Goal: Ask a question

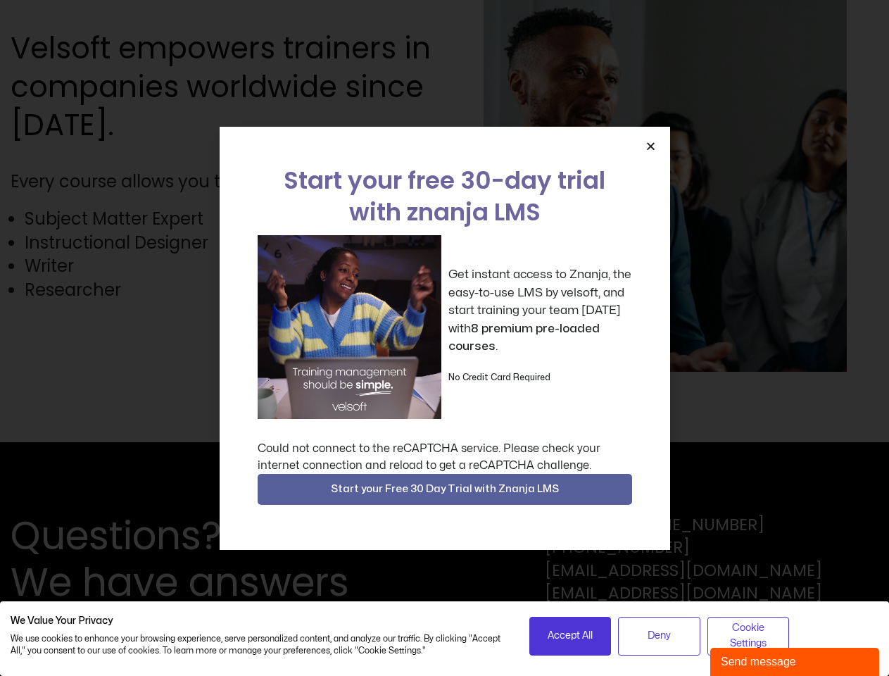
click at [444, 338] on div "Get instant access to Znanja, the easy-to-use LMS by velsoft, and start trainin…" at bounding box center [445, 327] width 374 height 184
click at [650, 146] on icon "Close" at bounding box center [650, 146] width 11 height 11
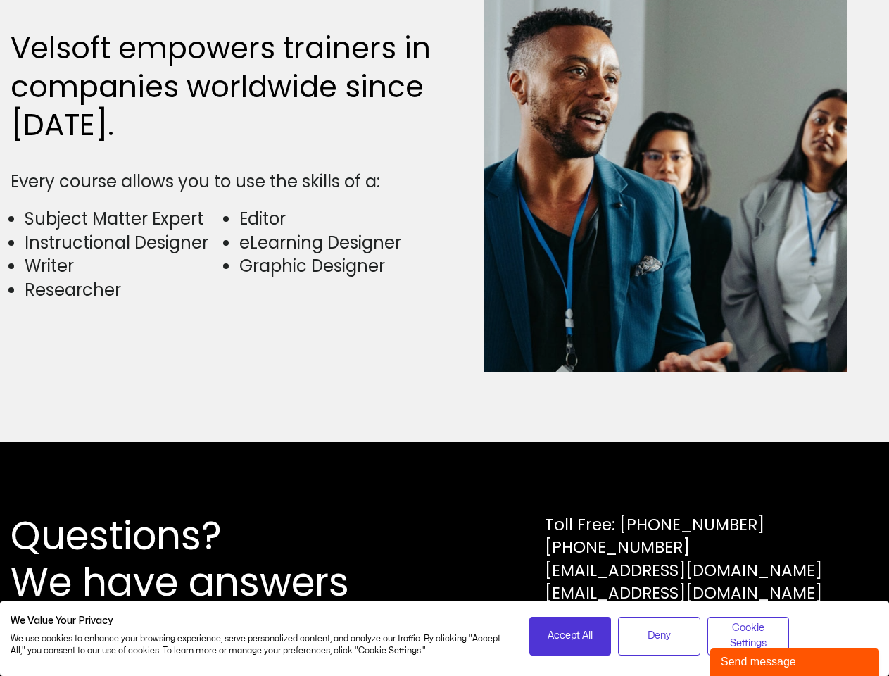
click at [445, 489] on div "Questions? We have answers Toll Free: [PHONE_NUMBER] [PHONE_NUMBER] [EMAIL_ADDR…" at bounding box center [444, 559] width 889 height 234
click at [570, 635] on span "Accept All" at bounding box center [569, 635] width 45 height 15
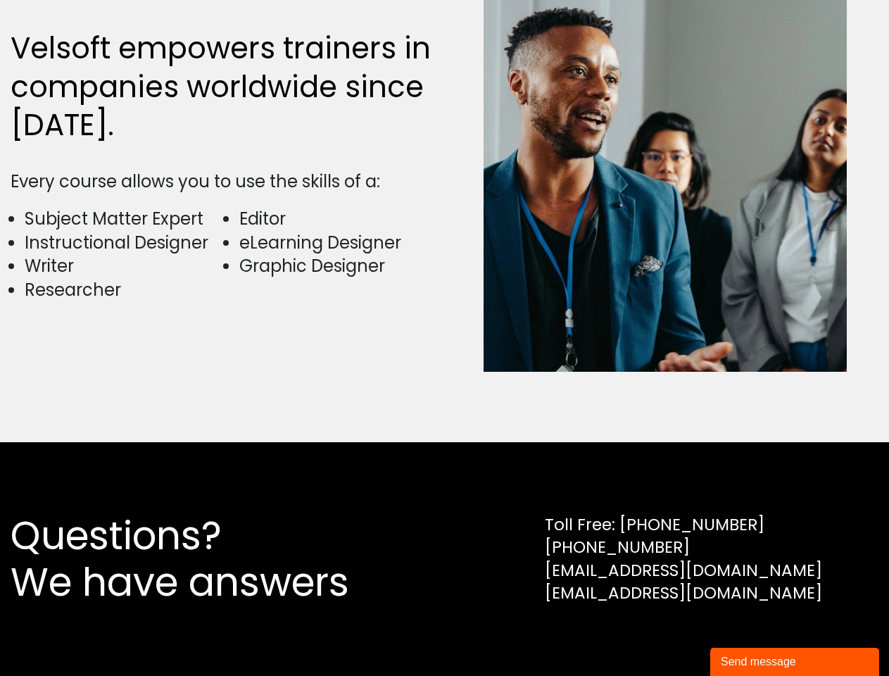
click at [659, 635] on div "Questions? We have answers Toll Free: [PHONE_NUMBER] [PHONE_NUMBER] [EMAIL_ADDR…" at bounding box center [444, 559] width 889 height 234
click at [748, 635] on div "Questions? We have answers Toll Free: [PHONE_NUMBER] [PHONE_NUMBER] [EMAIL_ADDR…" at bounding box center [444, 559] width 889 height 234
click at [794, 661] on div "Send message" at bounding box center [795, 661] width 148 height 17
